Goal: Information Seeking & Learning: Learn about a topic

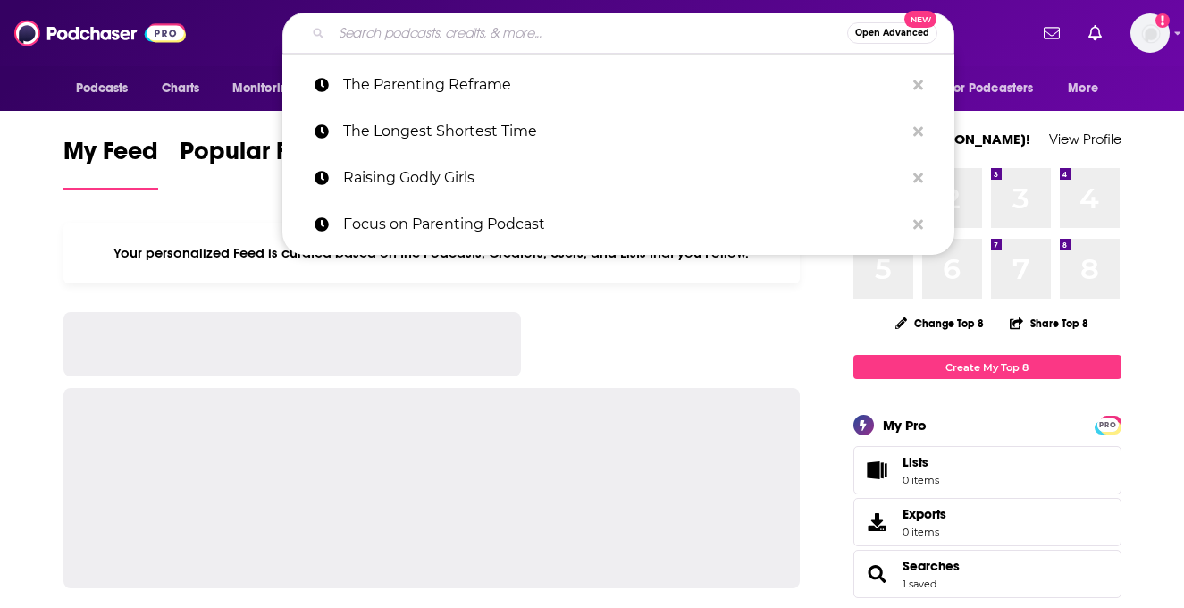
click at [669, 38] on input "Search podcasts, credits, & more..." at bounding box center [590, 33] width 516 height 29
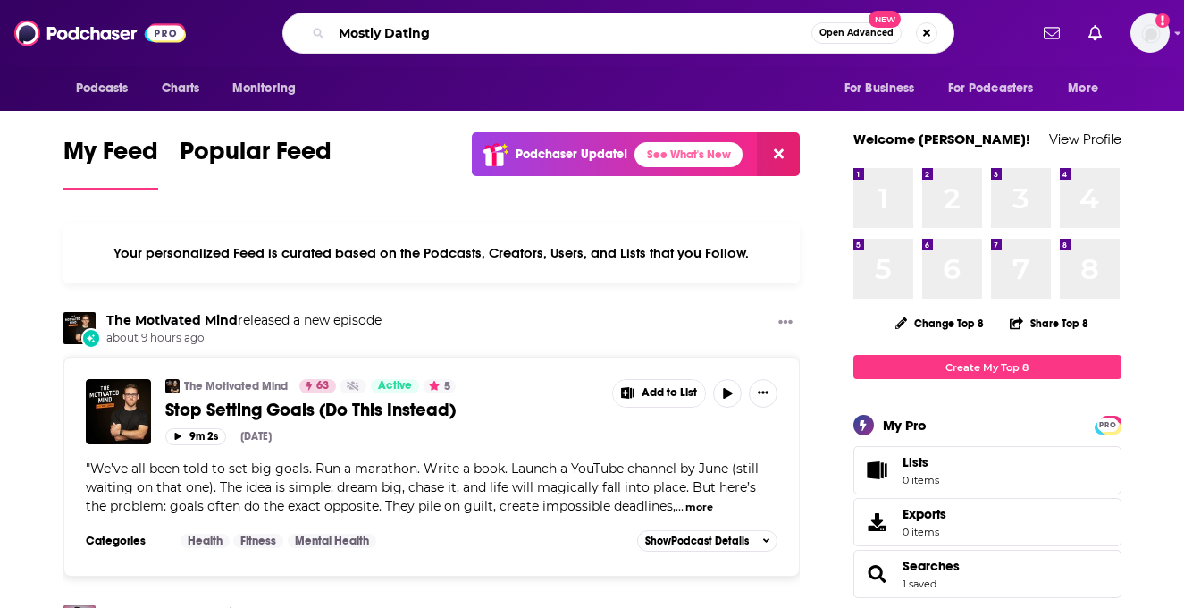
type input "Mostly Dating"
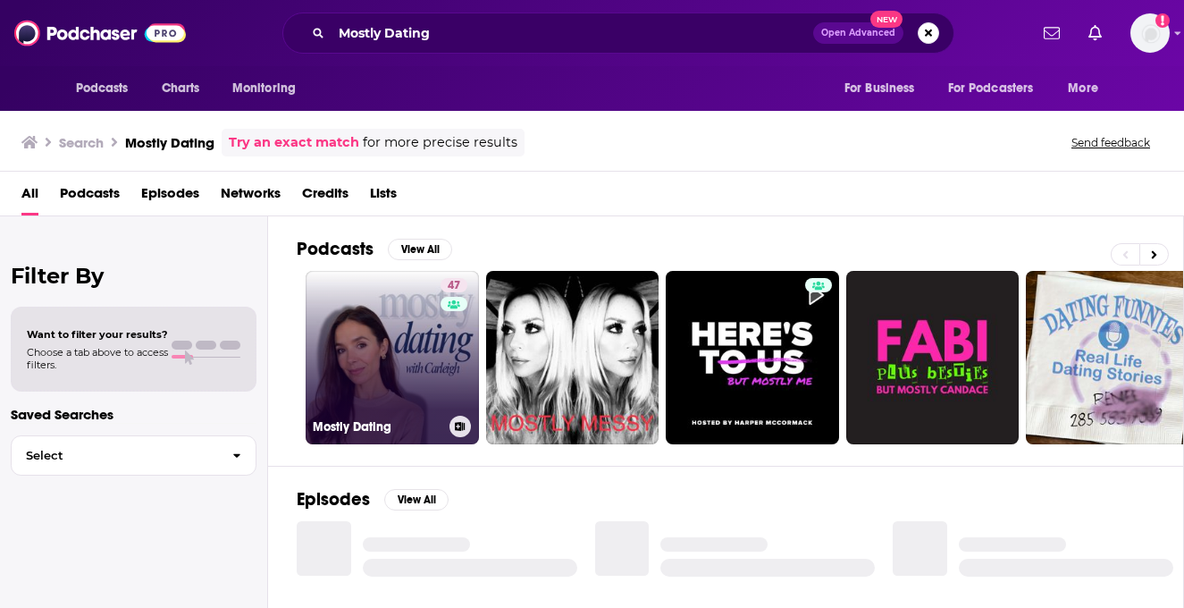
click at [390, 311] on link "47 Mostly Dating" at bounding box center [392, 357] width 173 height 173
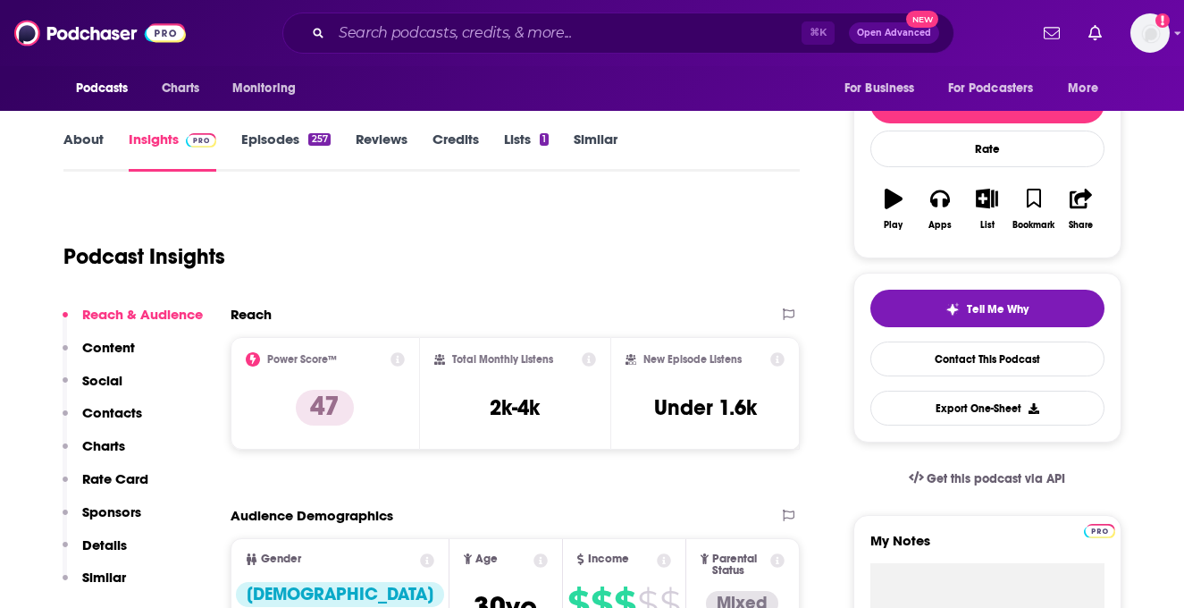
scroll to position [217, 0]
